Goal: Navigation & Orientation: Find specific page/section

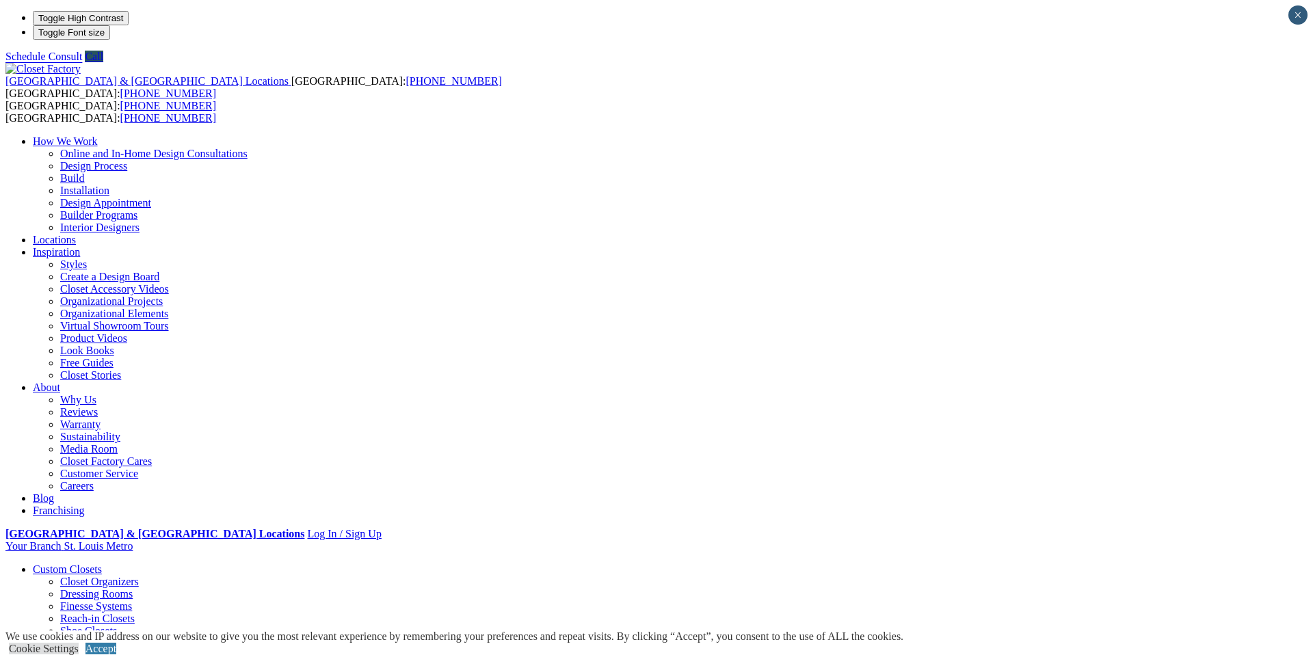
click at [139, 576] on link "Closet Organizers" at bounding box center [99, 582] width 79 height 12
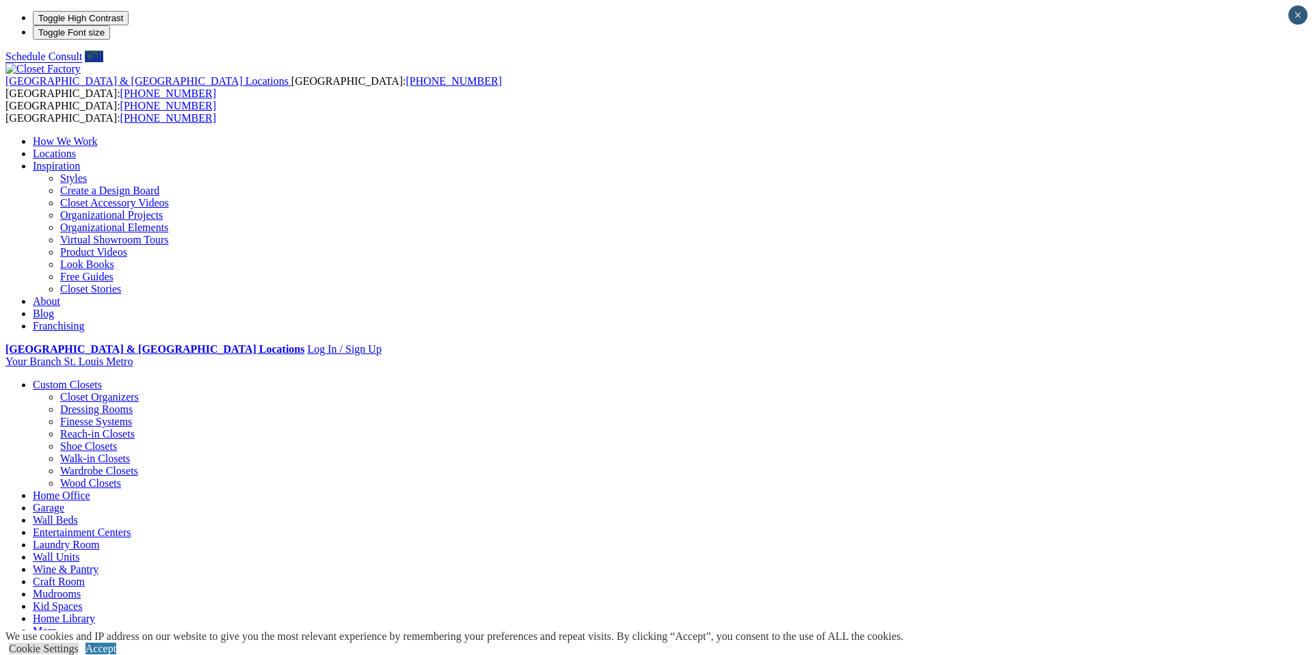
click at [139, 391] on link "Closet Organizers" at bounding box center [99, 397] width 79 height 12
